Goal: Information Seeking & Learning: Check status

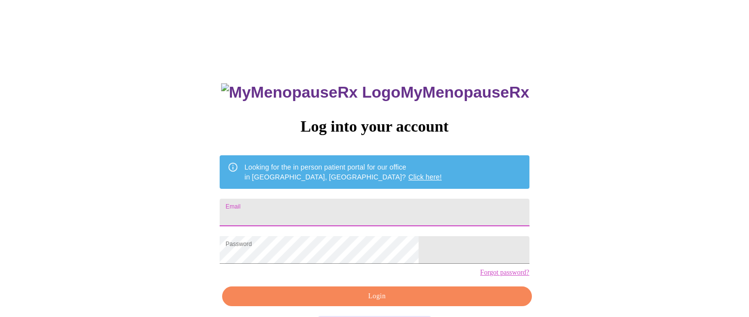
click at [318, 212] on input "Email" at bounding box center [374, 212] width 309 height 28
type input "[PERSON_NAME][EMAIL_ADDRESS][PERSON_NAME][DOMAIN_NAME]"
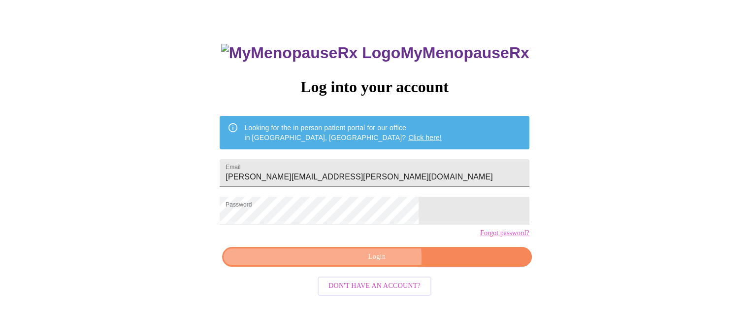
click at [377, 263] on span "Login" at bounding box center [376, 257] width 287 height 12
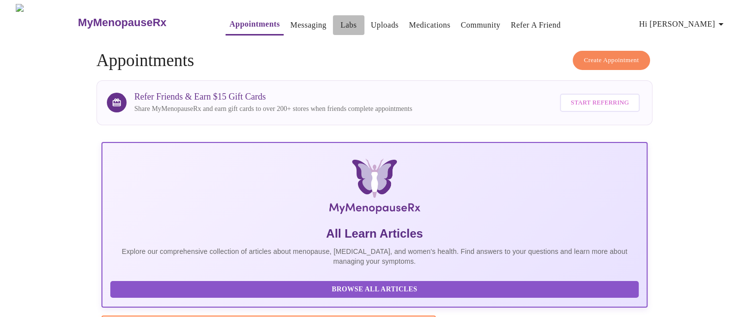
click at [340, 18] on link "Labs" at bounding box center [348, 25] width 16 height 14
